Goal: Transaction & Acquisition: Purchase product/service

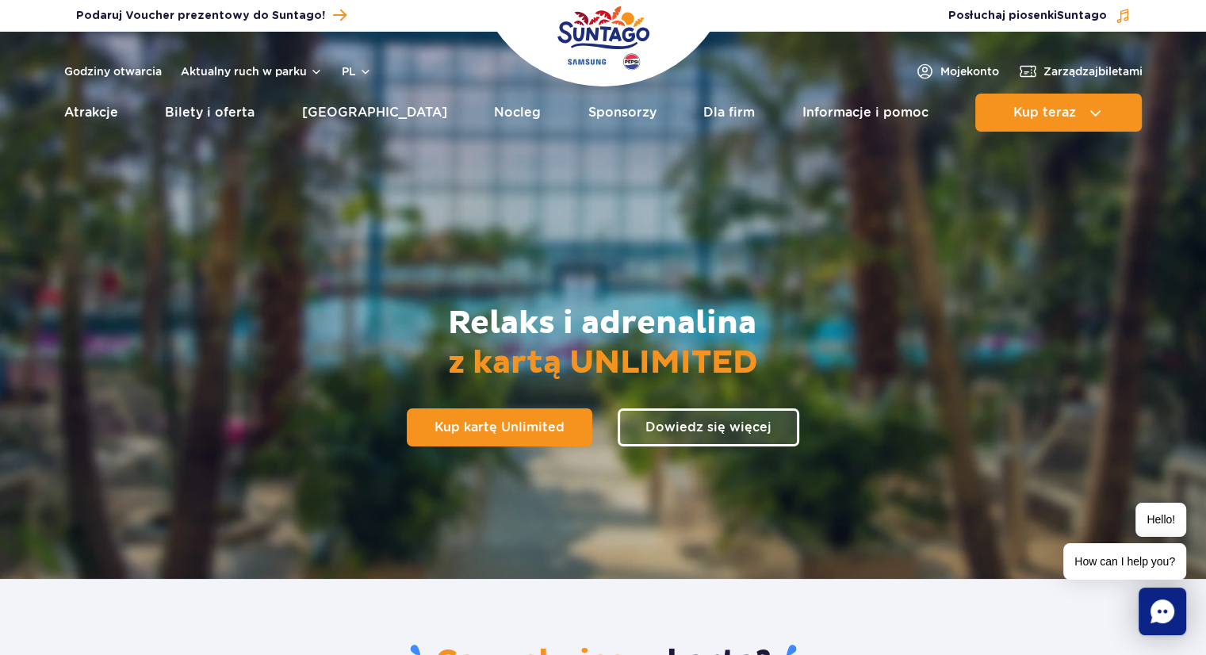
click at [536, 431] on span "Kup kartę Unlimited" at bounding box center [500, 427] width 130 height 13
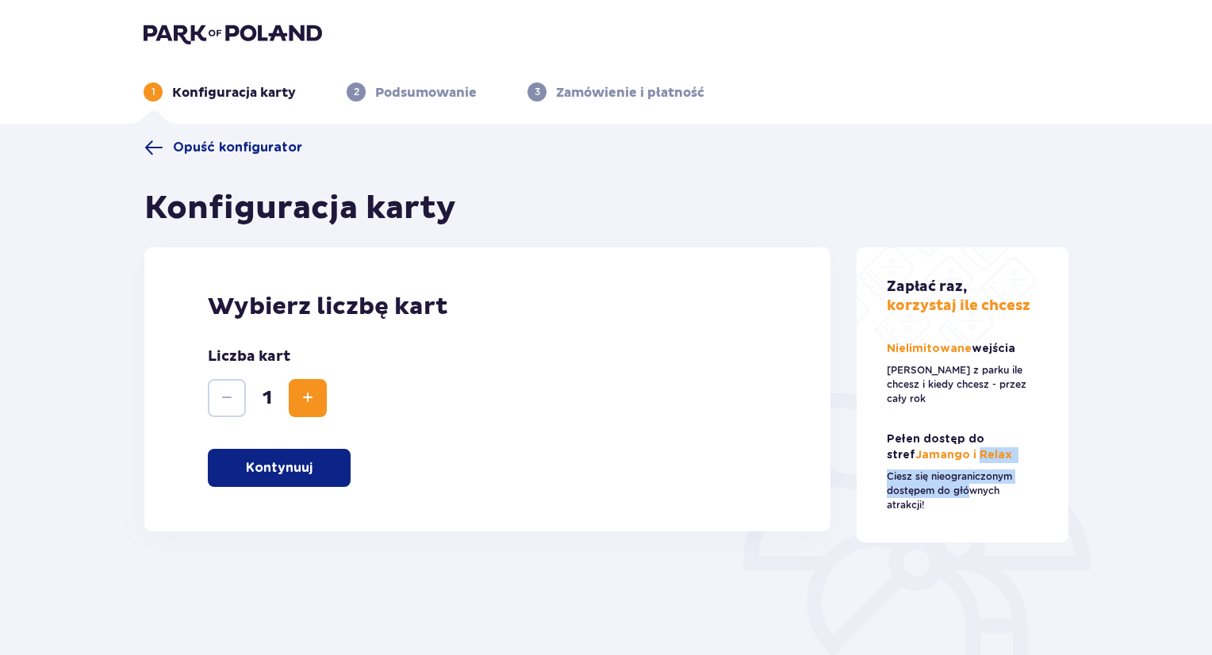
drag, startPoint x: 945, startPoint y: 439, endPoint x: 964, endPoint y: 473, distance: 38.7
click at [964, 474] on div "Pełen dostęp do stref Jamango i Relax Ciesz się nieograniczonym dostępem do głó…" at bounding box center [963, 471] width 152 height 81
click at [963, 472] on p "Ciesz się nieograniczonym dostępem do głównych atrakcji!" at bounding box center [963, 491] width 152 height 43
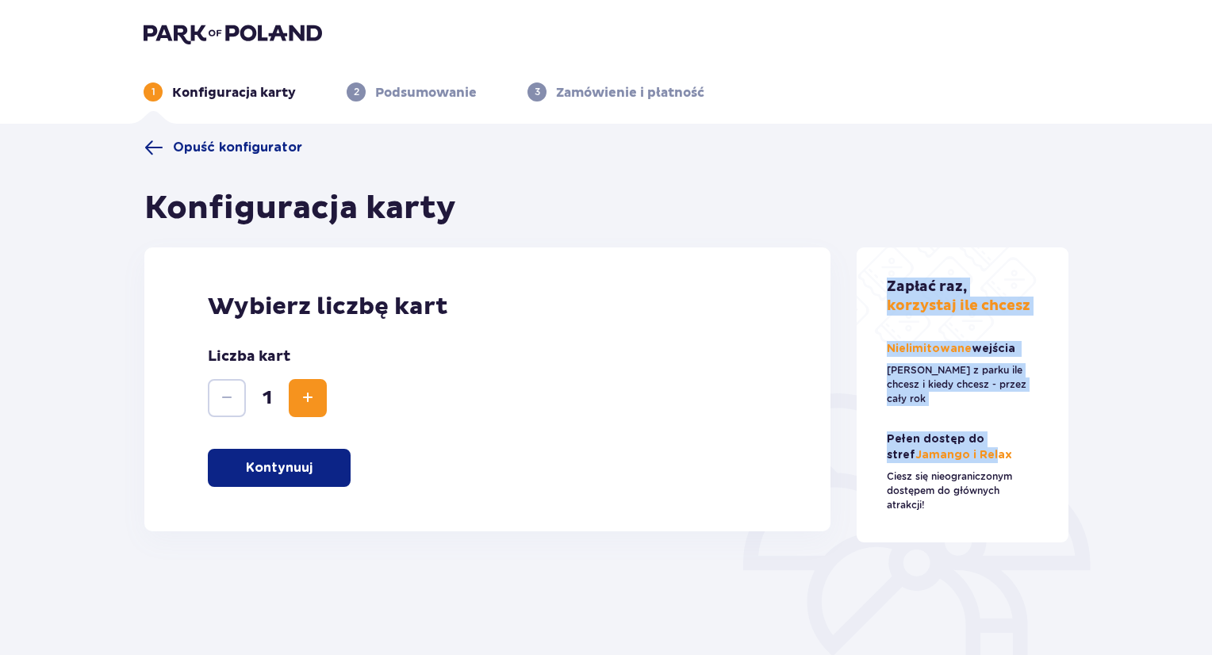
drag, startPoint x: 960, startPoint y: 451, endPoint x: 517, endPoint y: 454, distance: 443.4
click at [553, 467] on div "Opuść konfigurator Konfiguracja karty Wybierz liczbę kart Liczba kart 1 Kontynu…" at bounding box center [606, 437] width 950 height 598
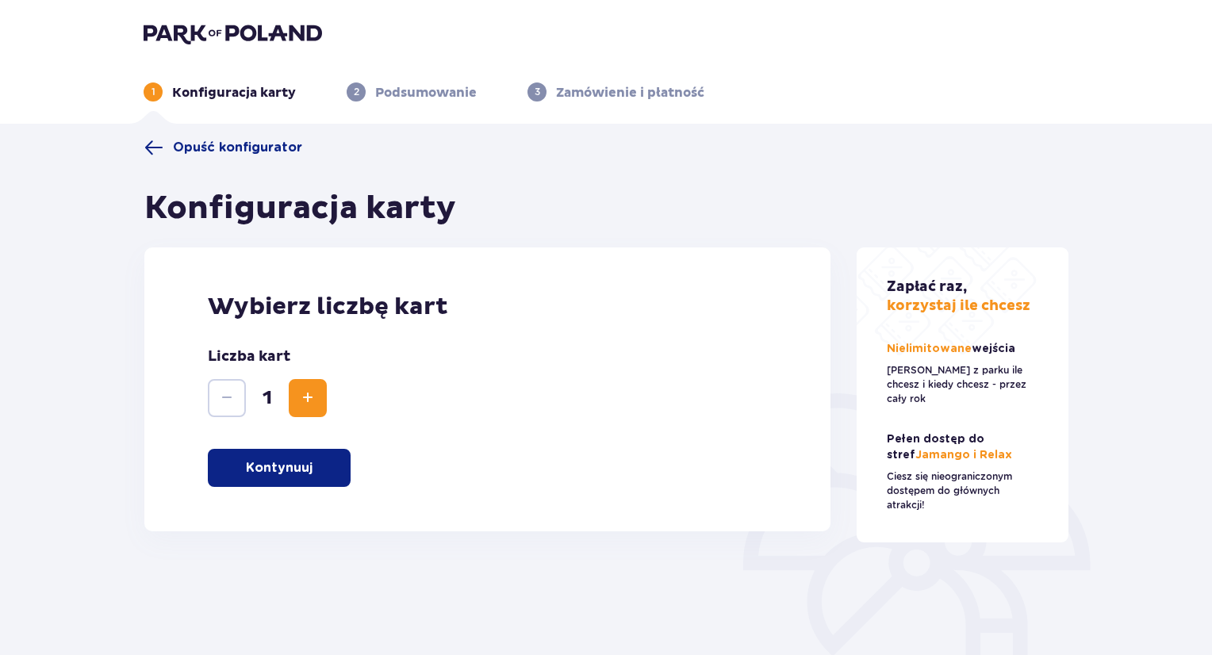
click at [517, 453] on div "Wybierz liczbę kart Liczba kart 1 Kontynuuj" at bounding box center [487, 389] width 686 height 284
click at [339, 462] on button "Kontynuuj" at bounding box center [279, 468] width 143 height 38
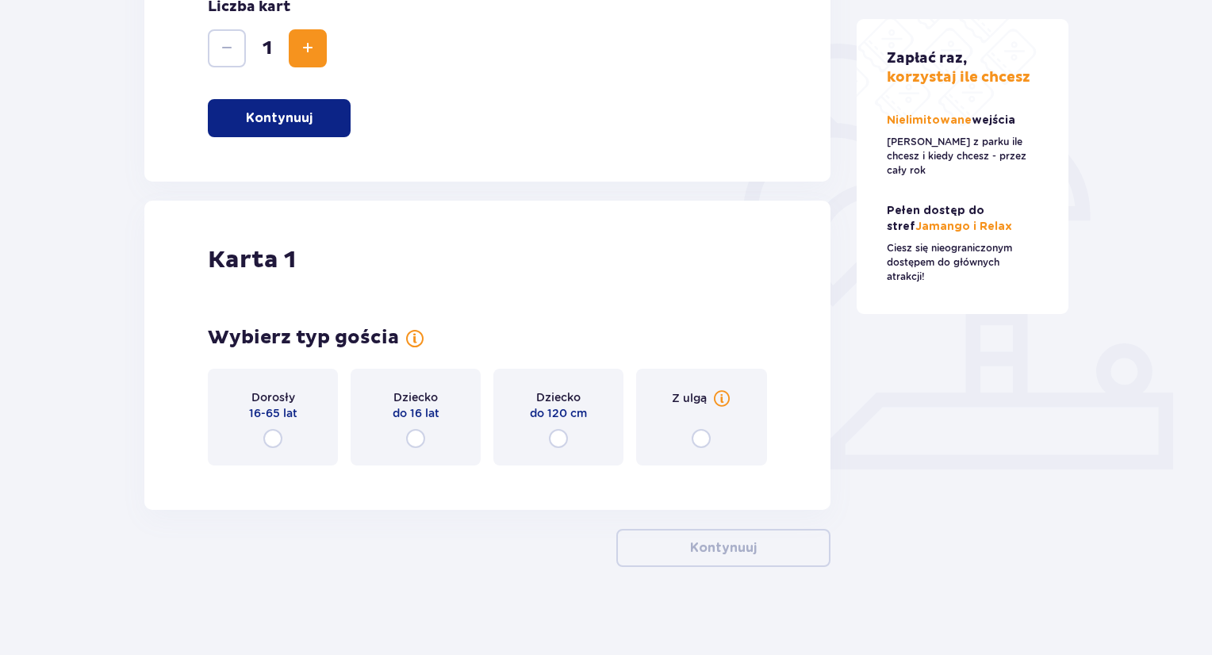
scroll to position [357, 0]
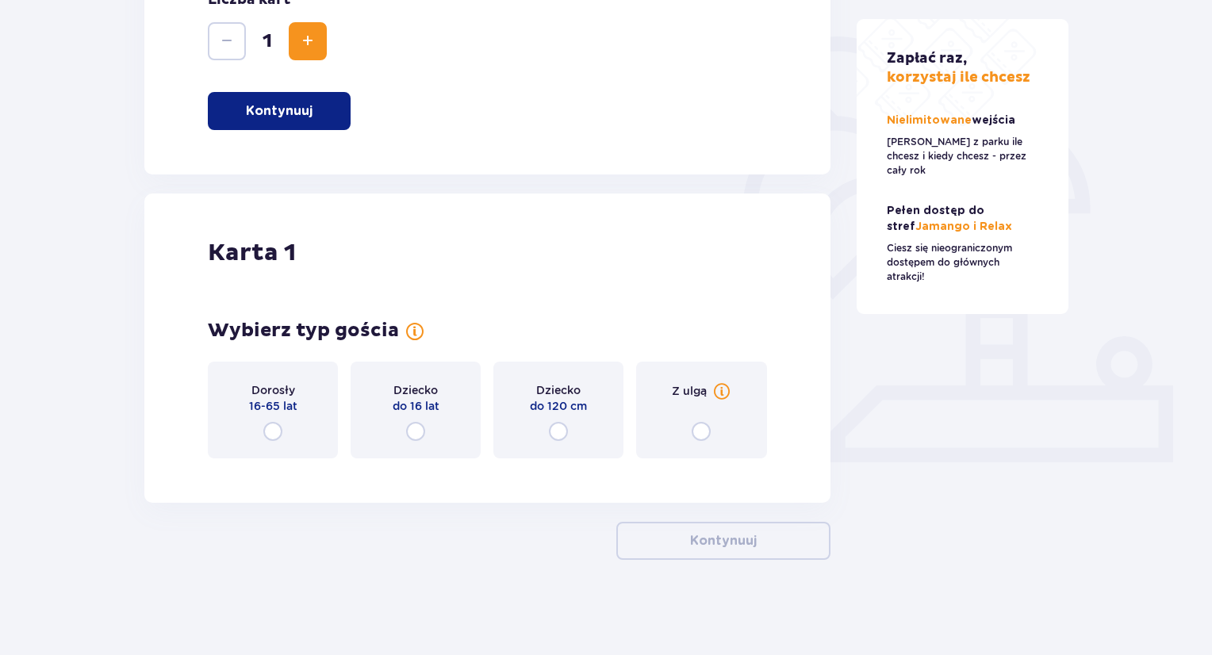
click at [287, 439] on div "Dorosły 16-65 lat" at bounding box center [273, 410] width 130 height 97
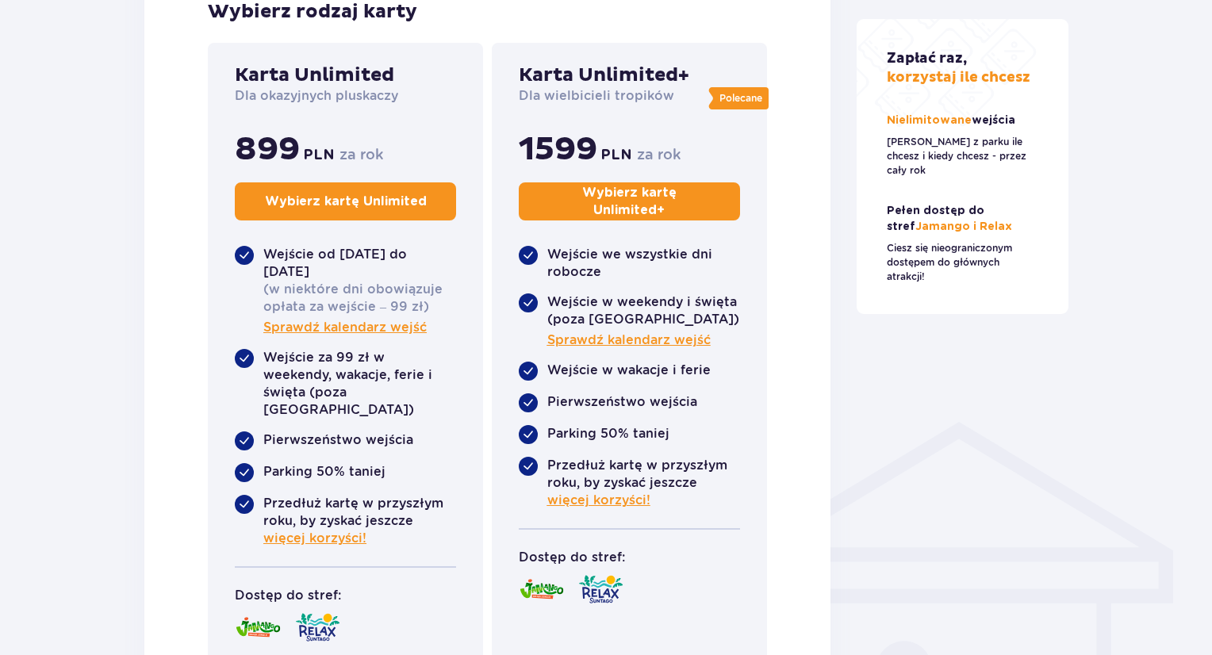
scroll to position [854, 0]
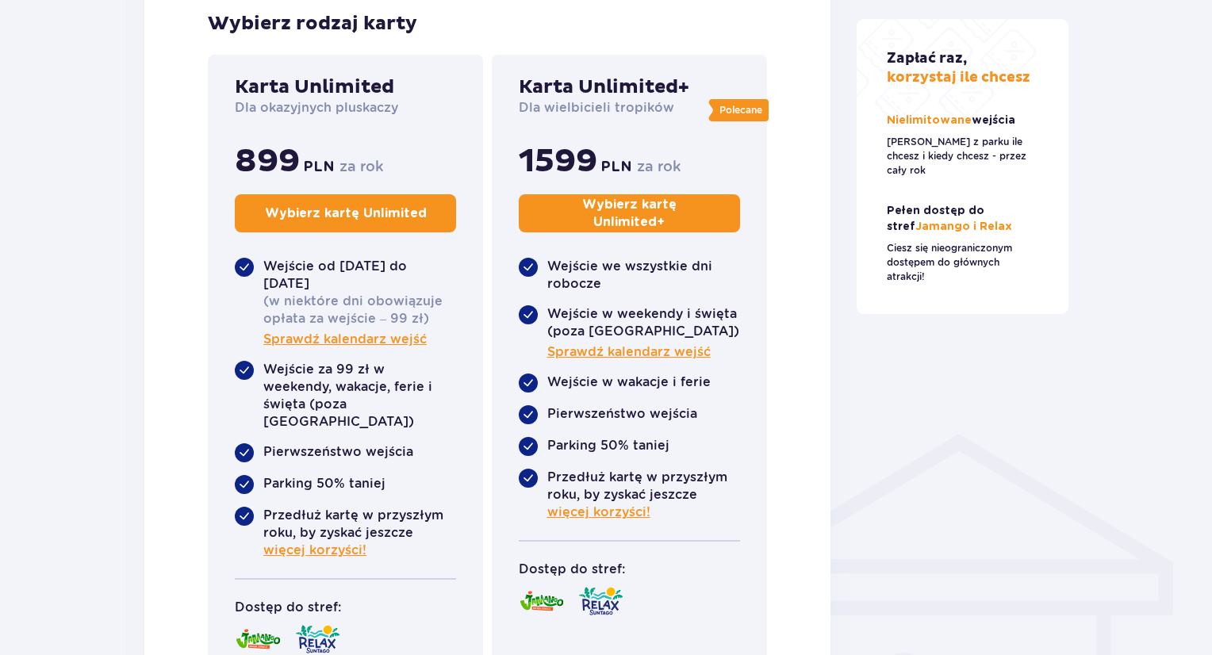
click at [604, 349] on span "Sprawdź kalendarz wejść" at bounding box center [628, 351] width 163 height 17
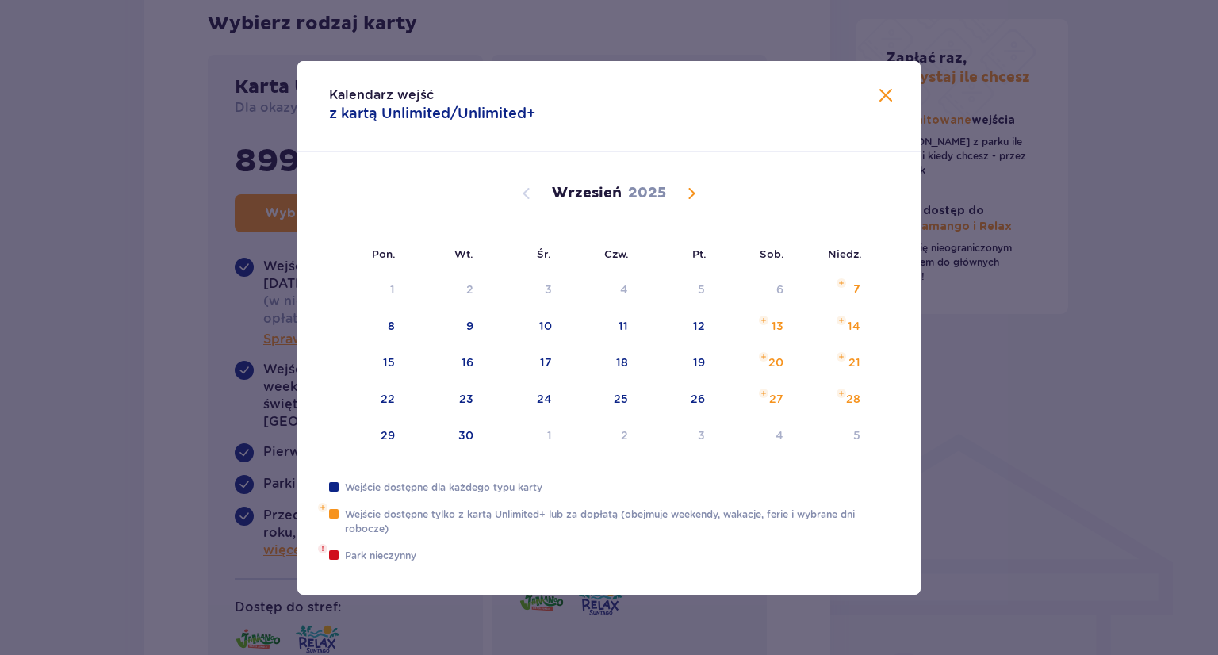
click at [688, 201] on span "Calendar" at bounding box center [691, 193] width 19 height 19
click at [688, 199] on span "Calendar" at bounding box center [691, 193] width 19 height 19
click at [689, 198] on span "Calendar" at bounding box center [691, 193] width 19 height 19
click at [684, 191] on span "Calendar" at bounding box center [691, 193] width 19 height 19
click at [888, 93] on span at bounding box center [885, 95] width 19 height 19
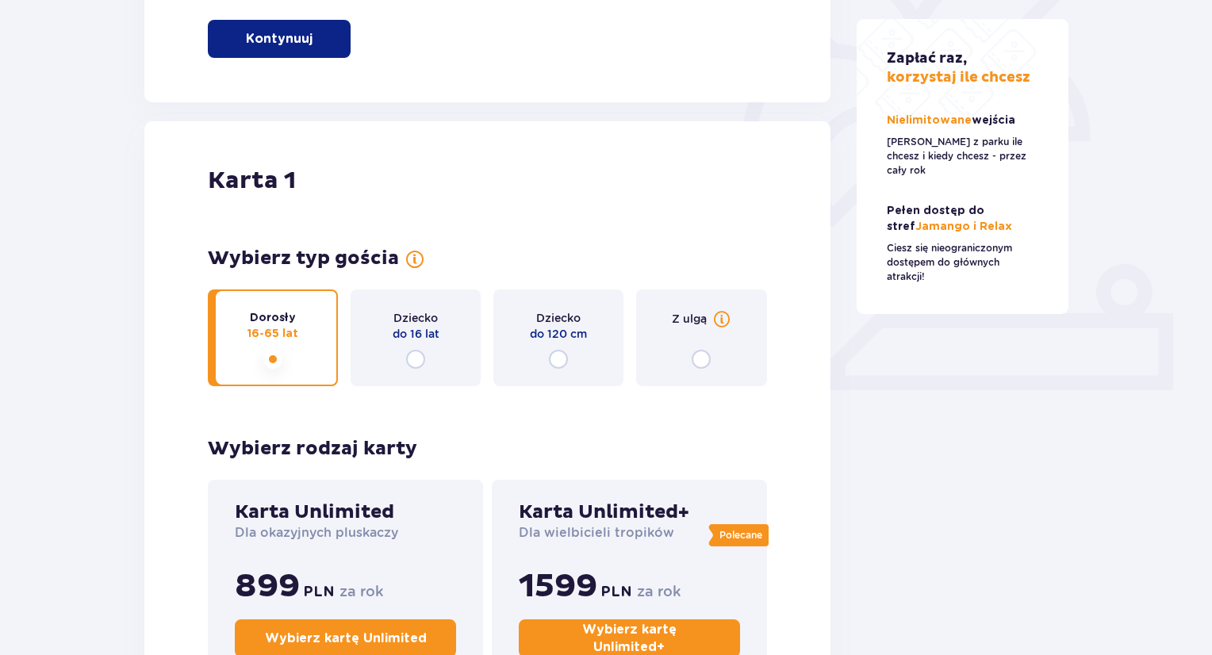
scroll to position [458, 0]
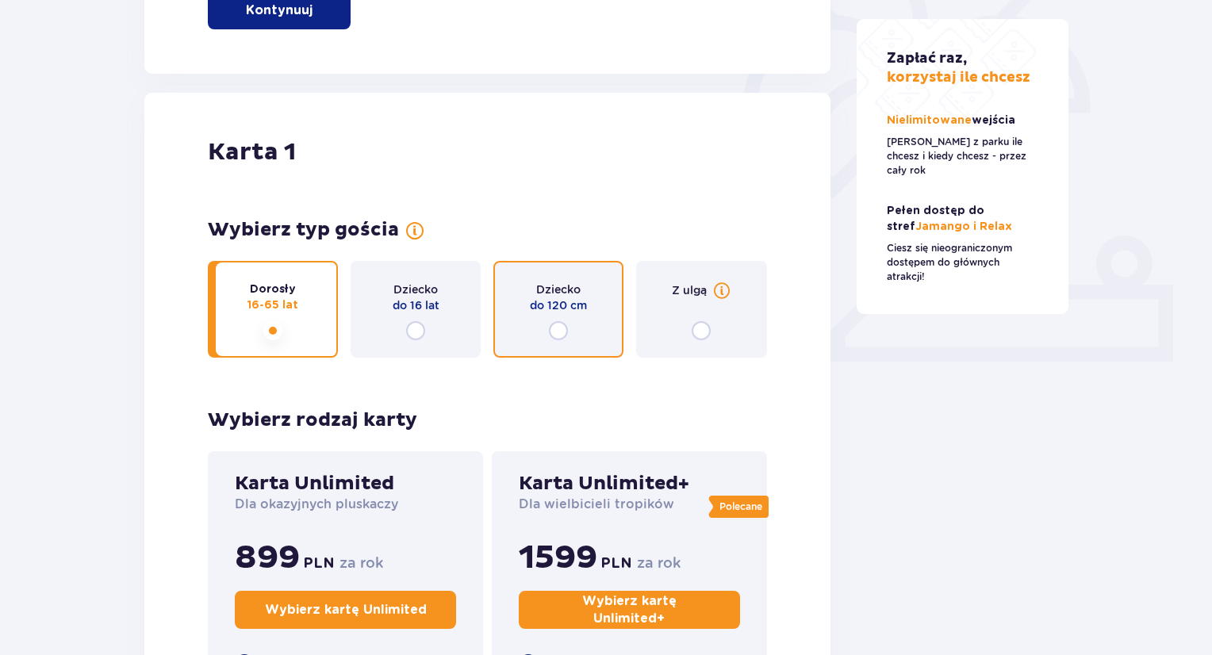
click at [565, 336] on input "radio" at bounding box center [558, 330] width 19 height 19
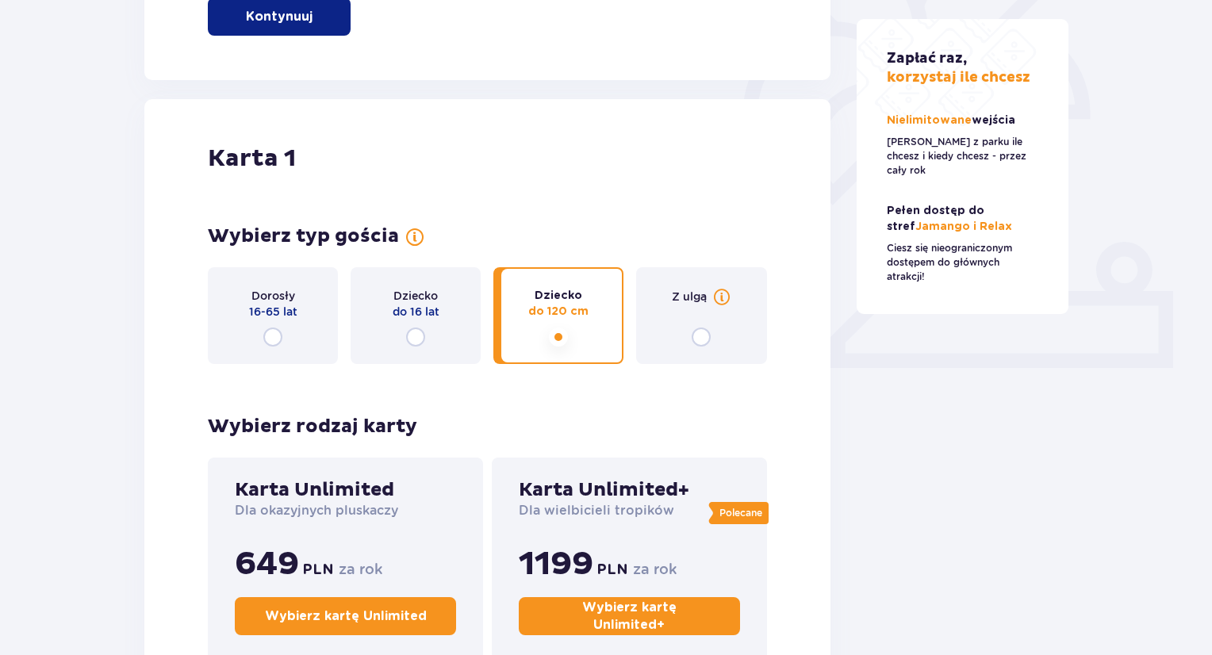
scroll to position [450, 0]
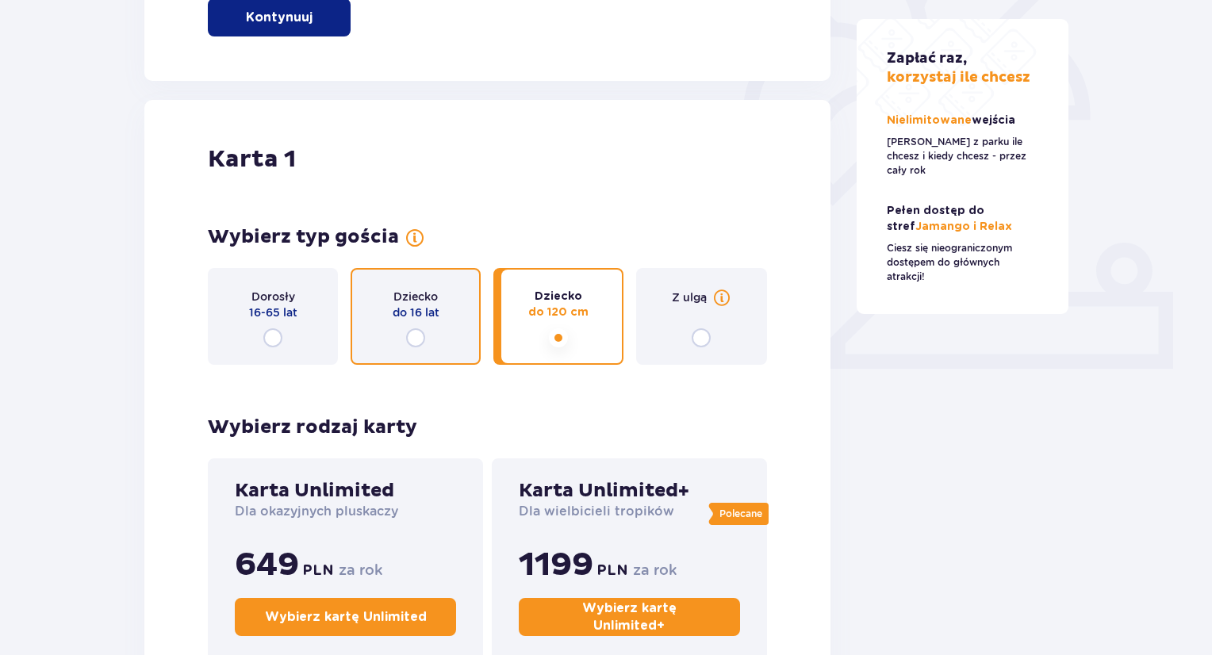
click at [419, 331] on input "radio" at bounding box center [415, 337] width 19 height 19
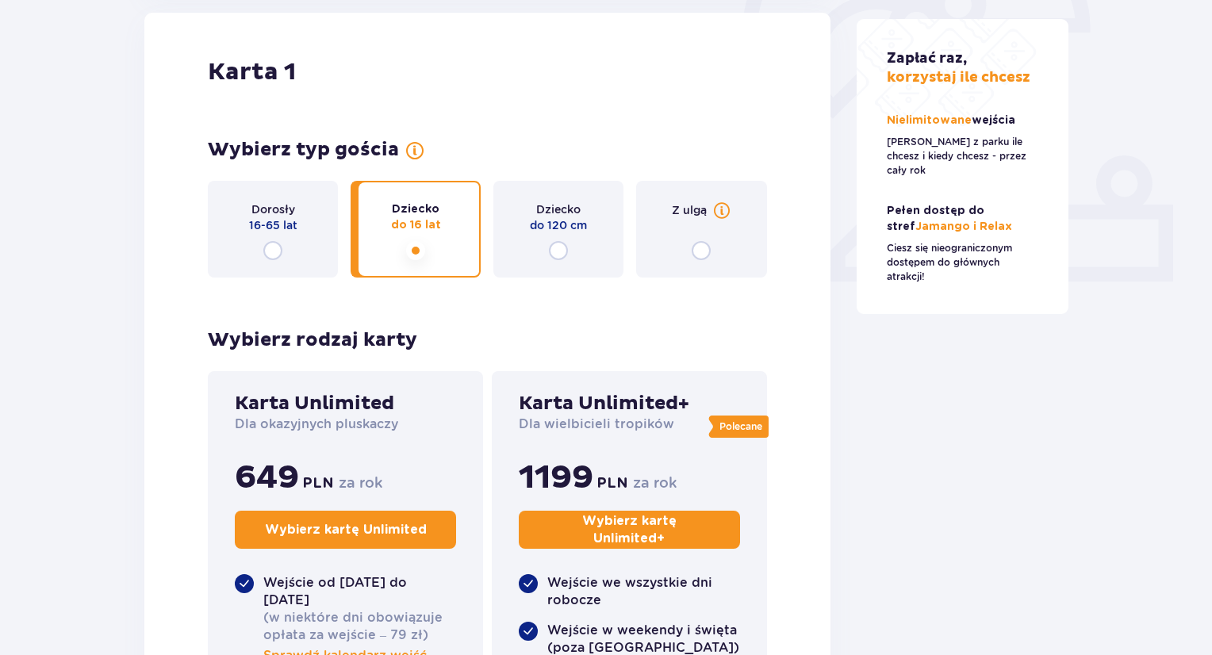
scroll to position [530, 0]
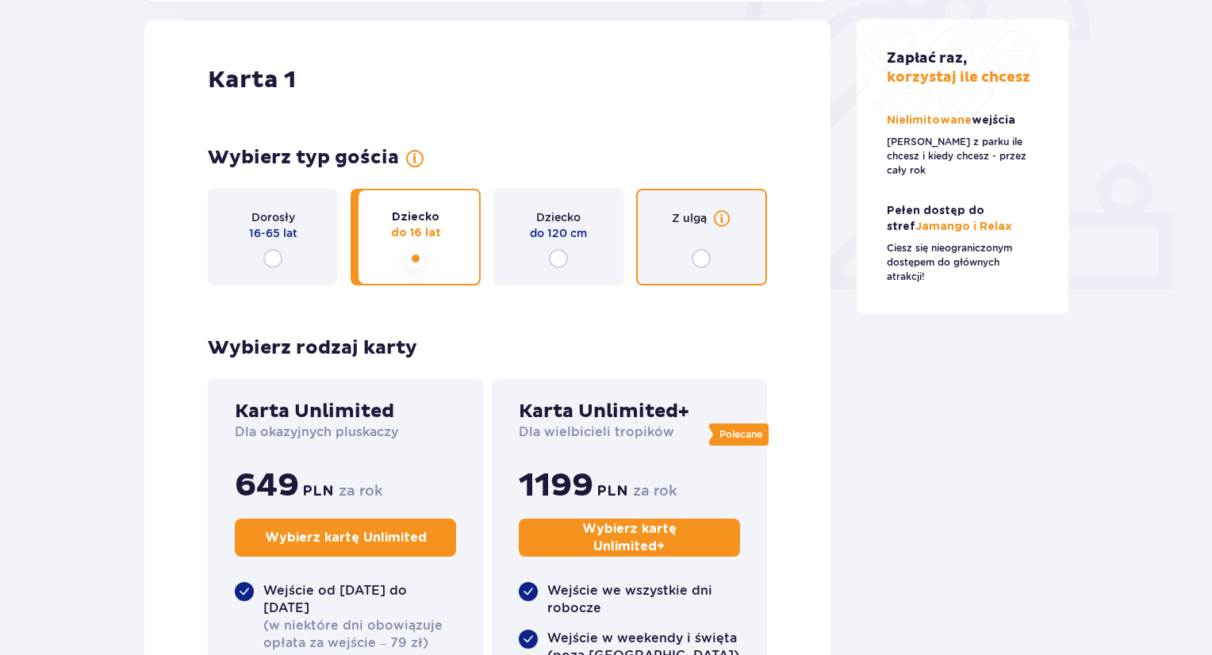
click at [695, 259] on input "radio" at bounding box center [701, 258] width 19 height 19
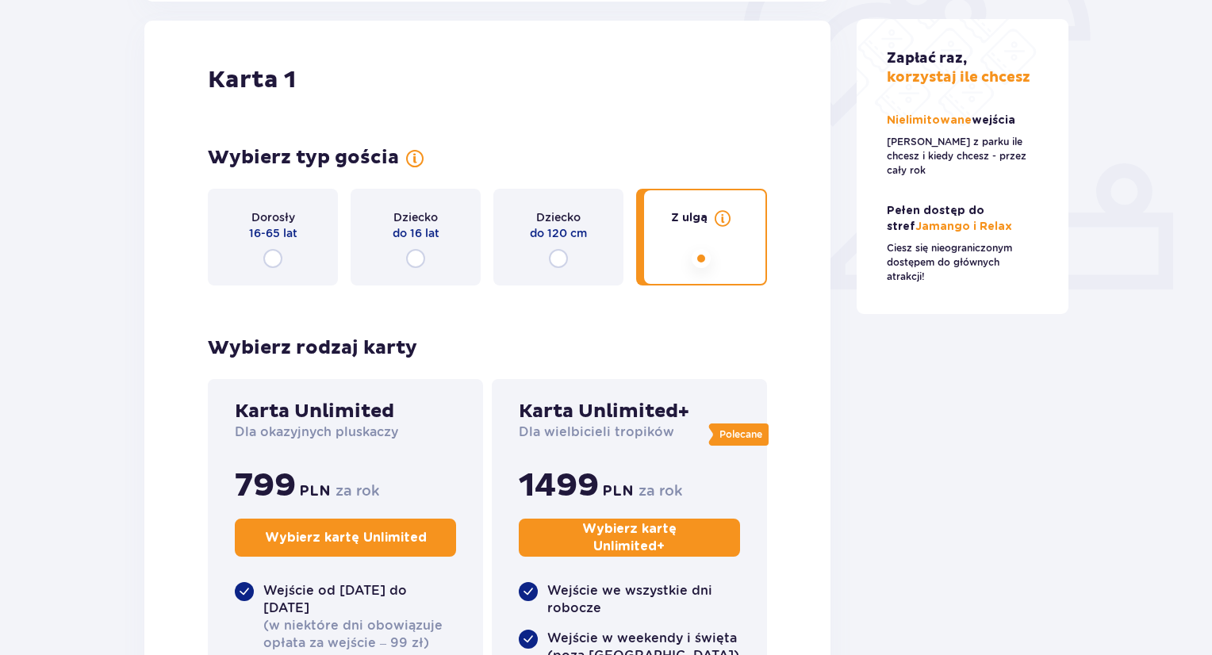
click at [362, 226] on div "Dziecko do 16 lat" at bounding box center [416, 237] width 130 height 97
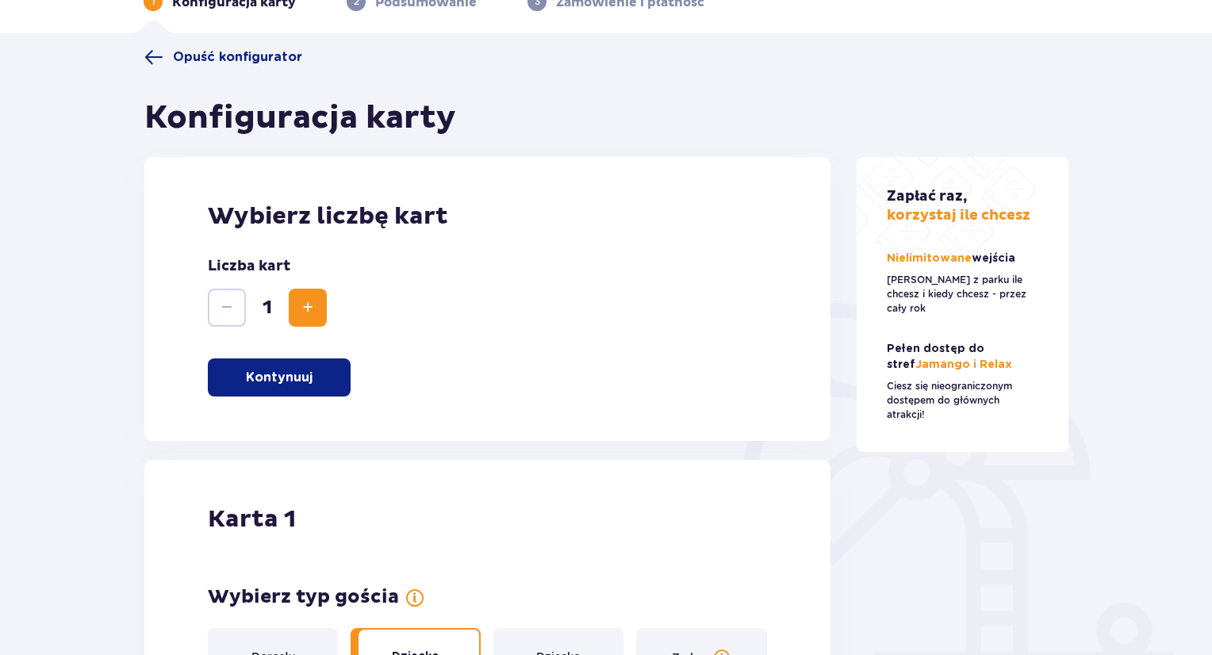
scroll to position [0, 0]
